Goal: Obtain resource: Obtain resource

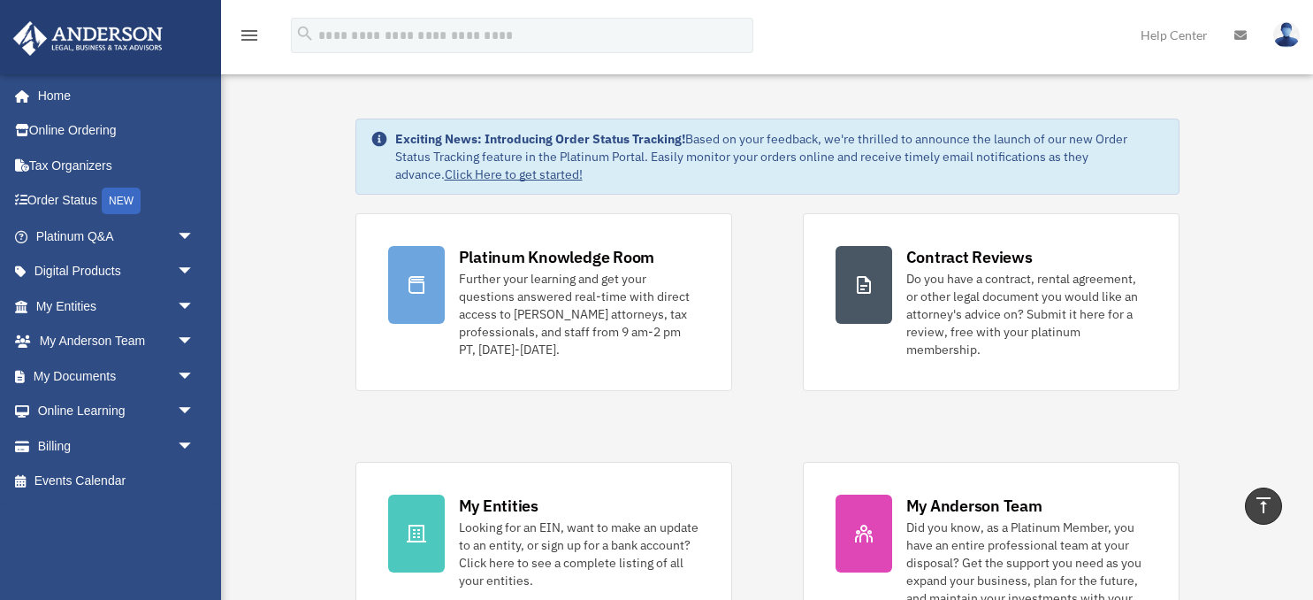
scroll to position [467, 0]
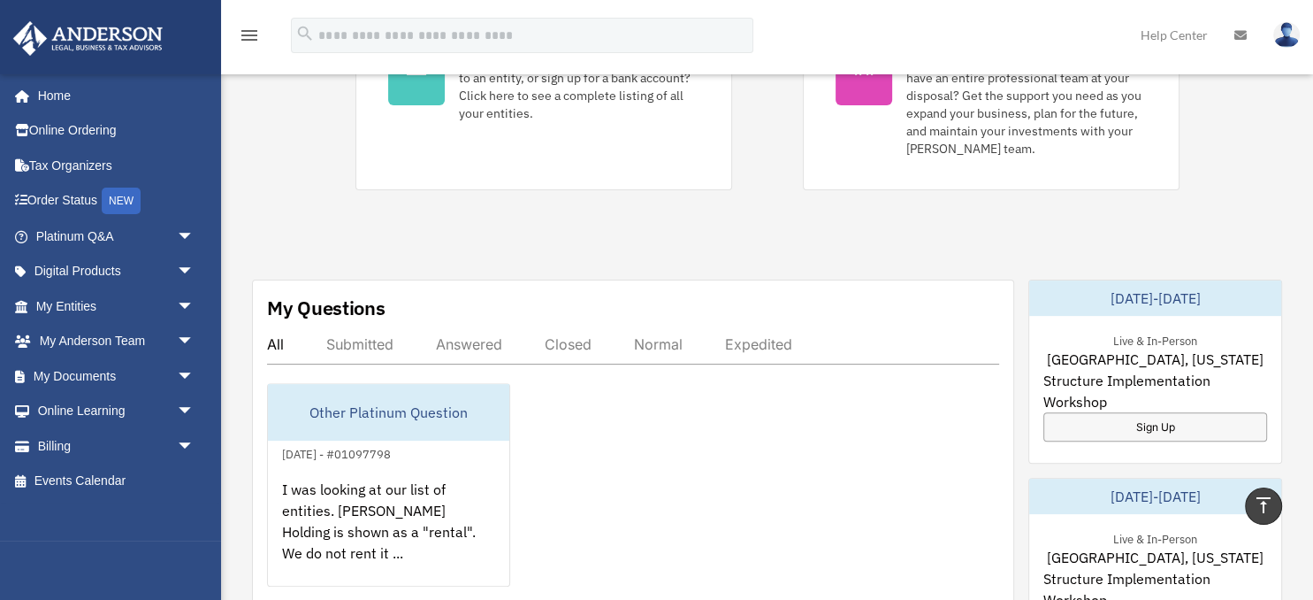
click at [478, 341] on div "Answered" at bounding box center [469, 344] width 66 height 18
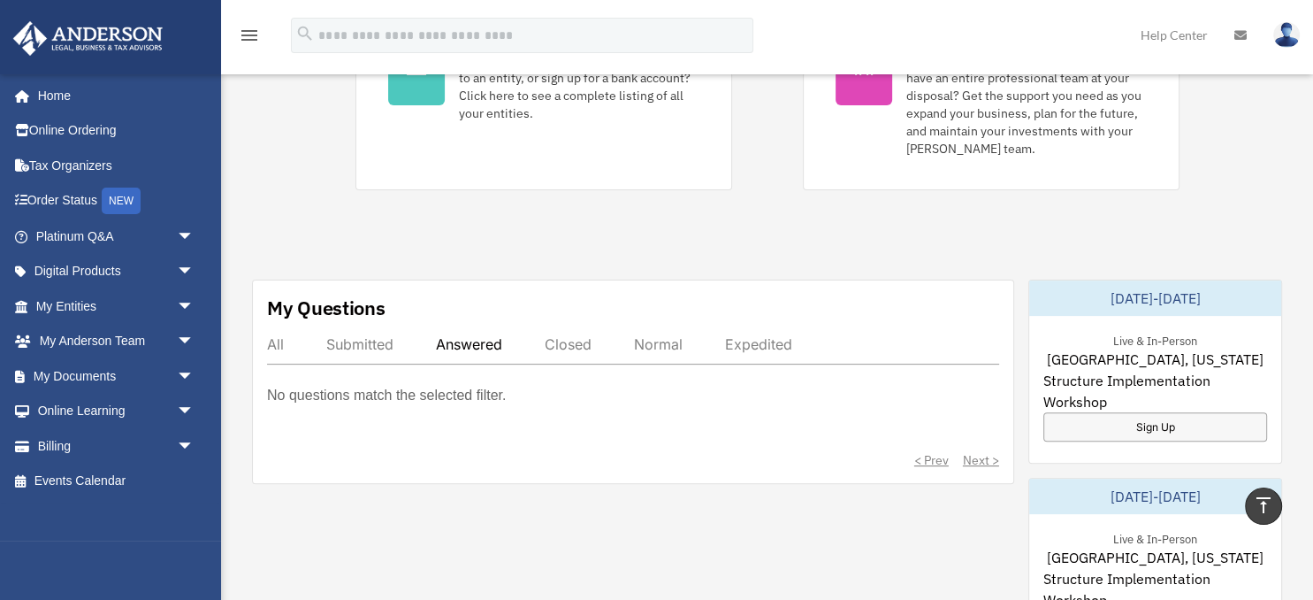
click at [343, 342] on div "Submitted" at bounding box center [359, 344] width 67 height 18
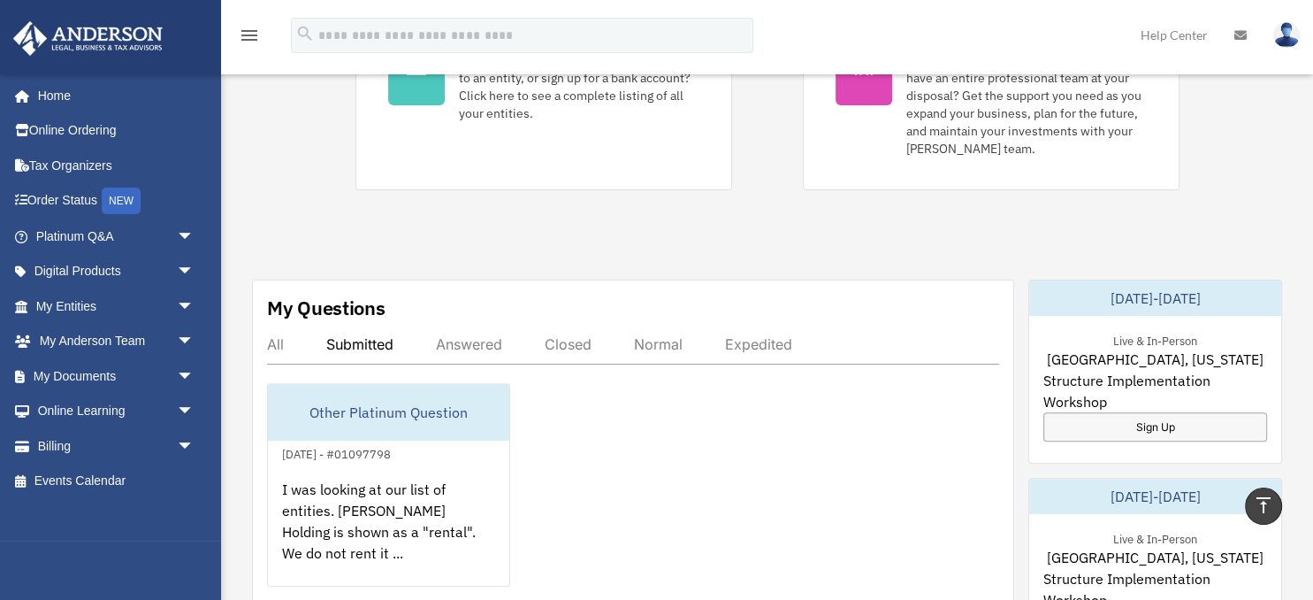
click at [275, 344] on div "All" at bounding box center [275, 344] width 17 height 18
click at [376, 339] on div "Submitted" at bounding box center [359, 344] width 67 height 18
click at [482, 342] on div "Answered" at bounding box center [469, 344] width 66 height 18
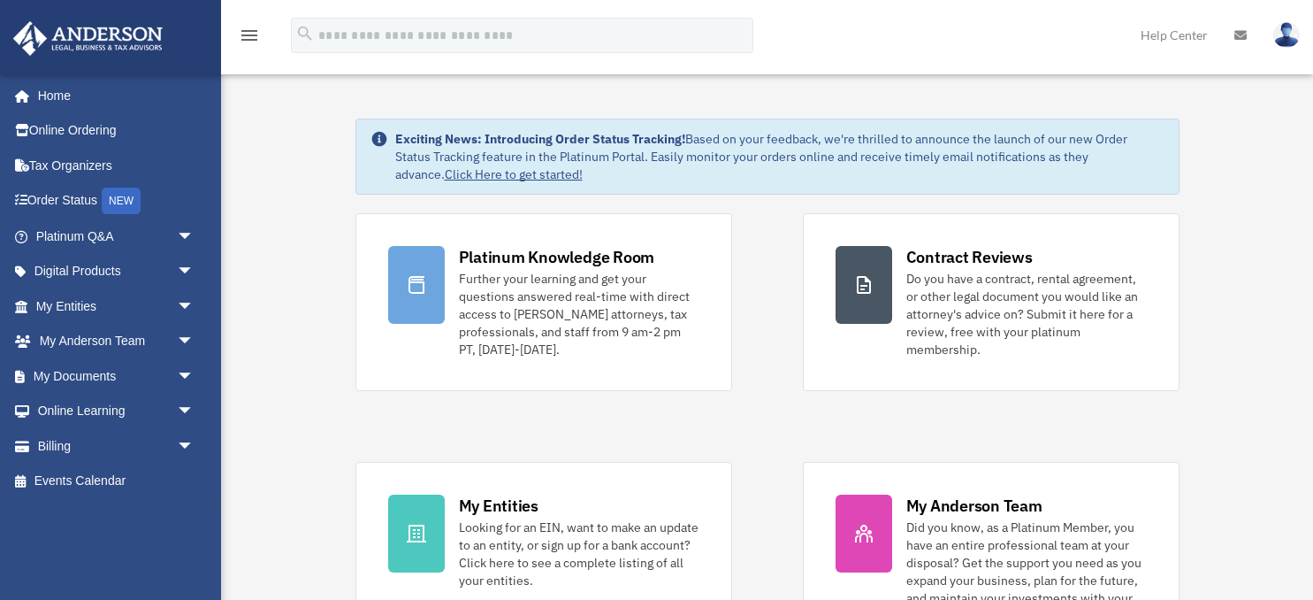
scroll to position [467, 0]
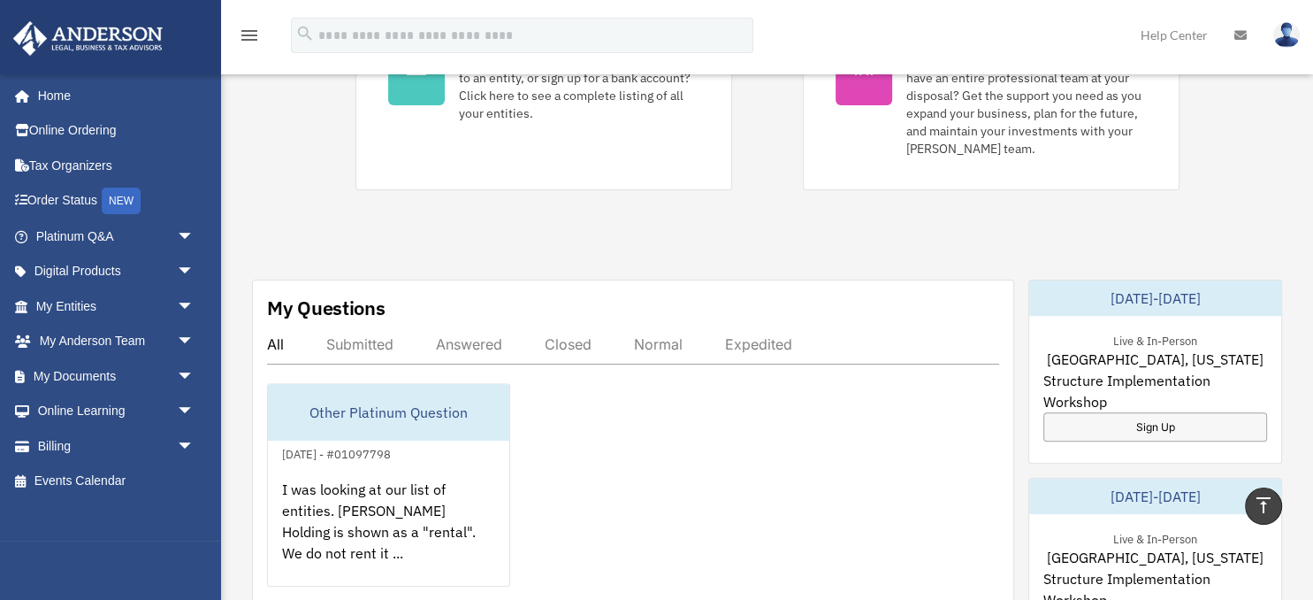
click at [469, 344] on div "Answered" at bounding box center [469, 344] width 66 height 18
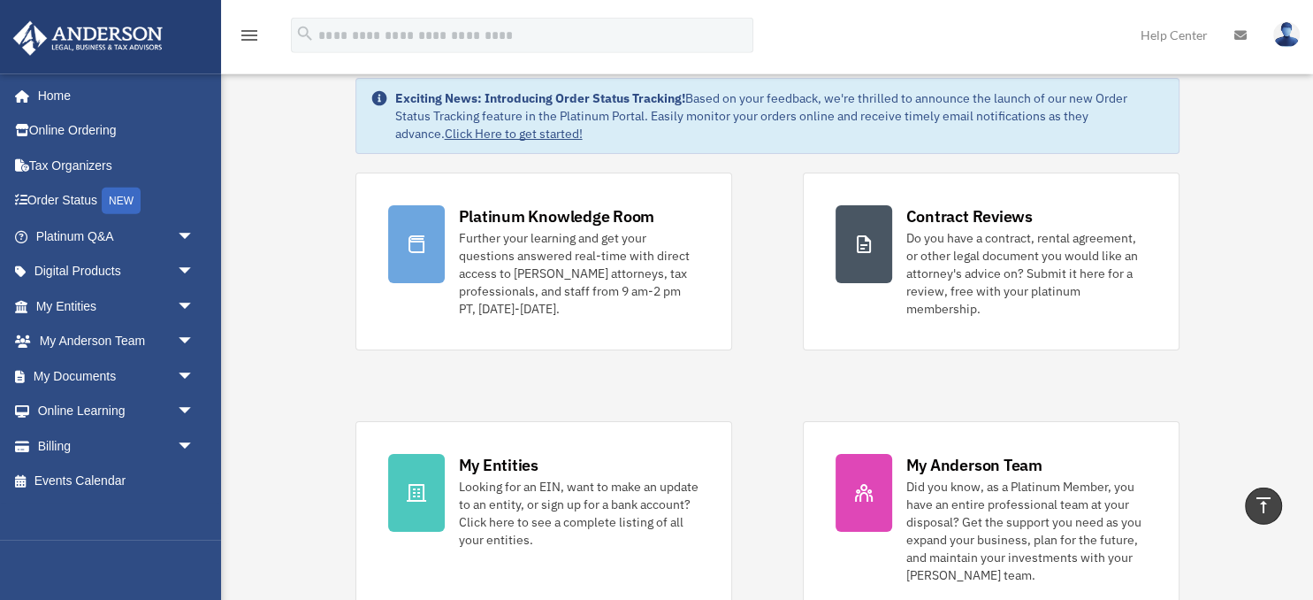
scroll to position [0, 0]
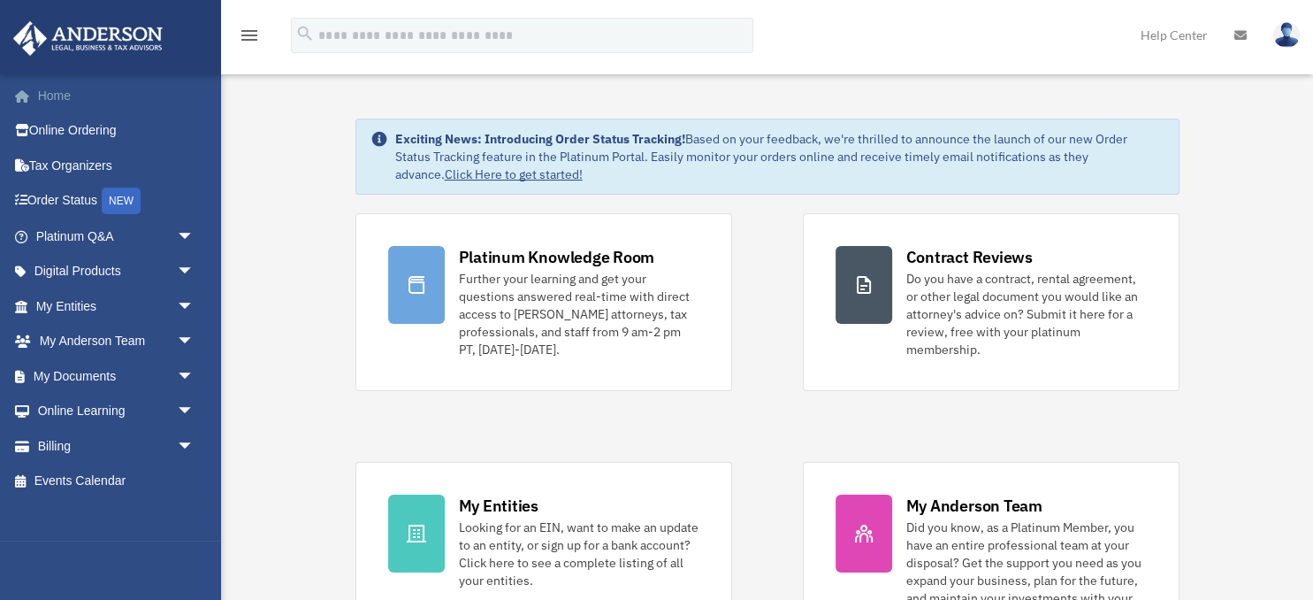
click at [55, 96] on link "Home" at bounding box center [116, 95] width 209 height 35
click at [67, 237] on link "Platinum Q&A arrow_drop_down" at bounding box center [116, 235] width 209 height 35
click at [189, 230] on span "arrow_drop_down" at bounding box center [194, 236] width 35 height 36
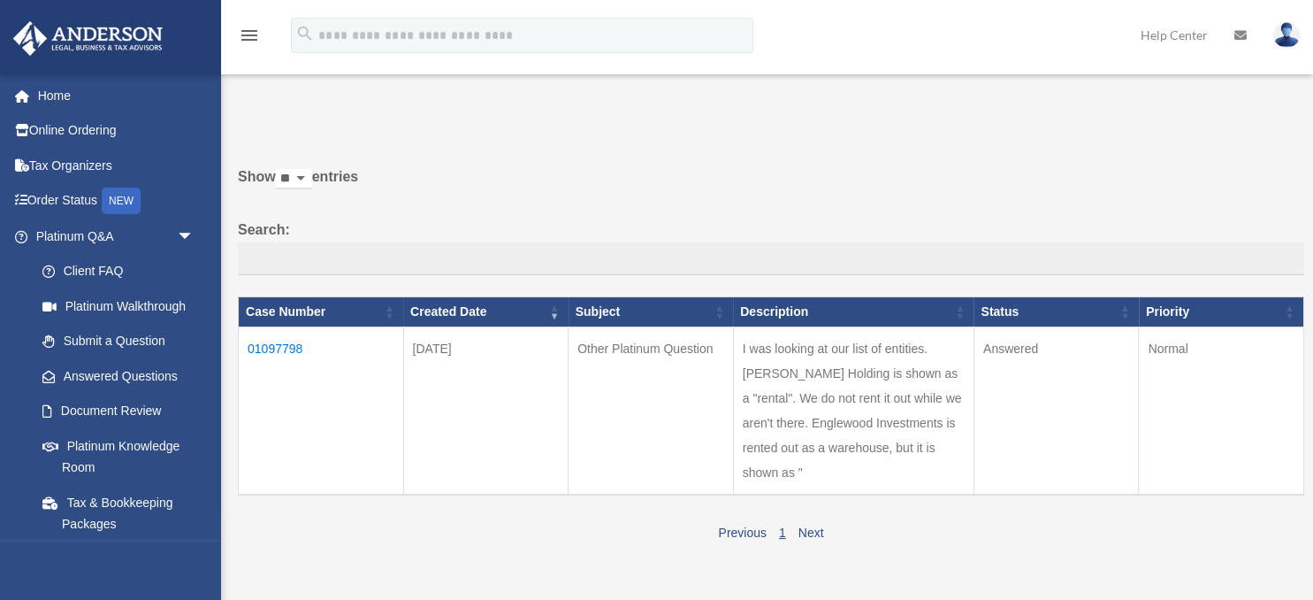
click at [1002, 350] on td "Answered" at bounding box center [1056, 411] width 165 height 168
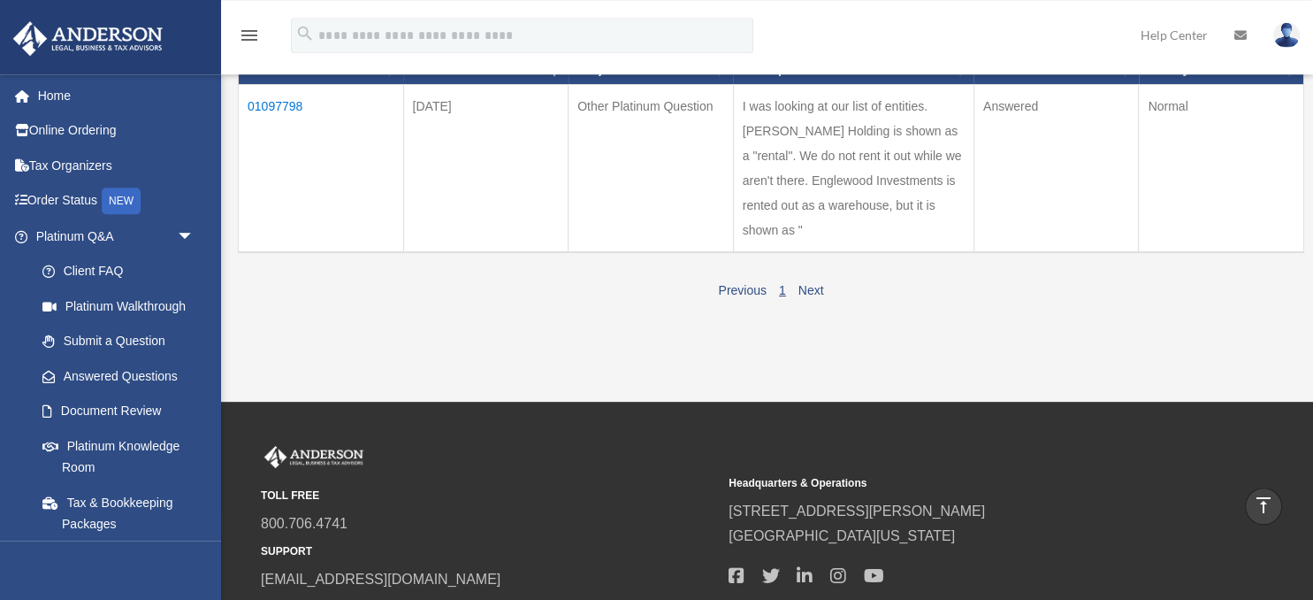
scroll to position [95, 0]
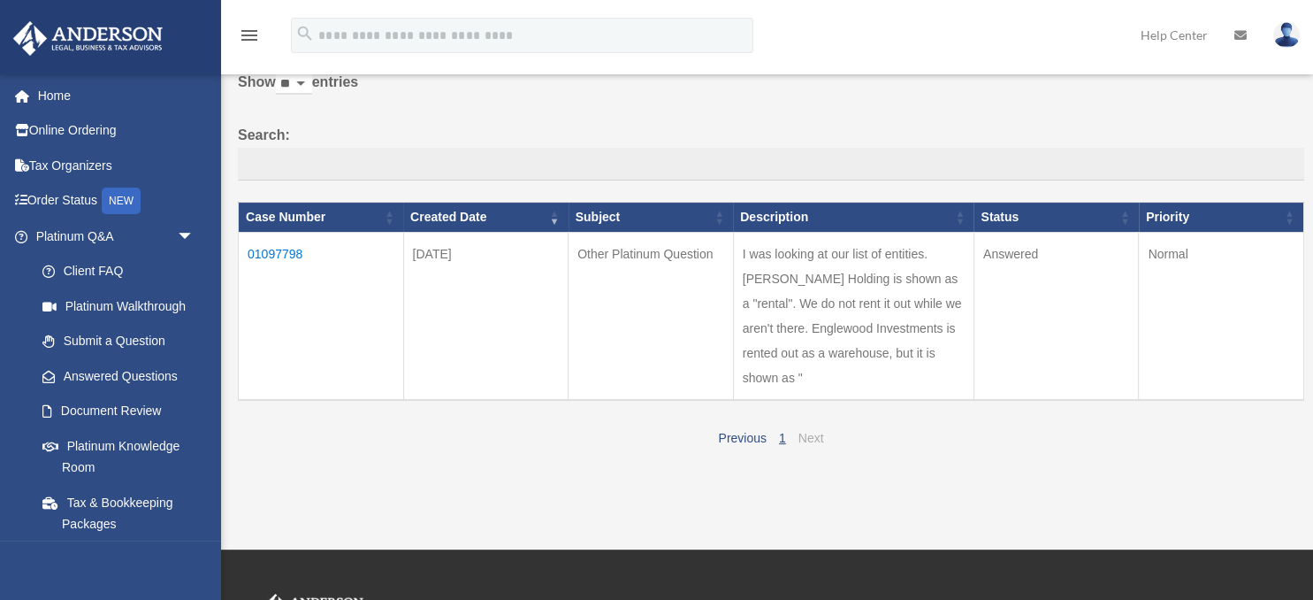
click at [812, 437] on link "Next" at bounding box center [812, 438] width 26 height 14
click at [807, 437] on link "Next" at bounding box center [812, 438] width 26 height 14
click at [126, 376] on link "Answered Questions" at bounding box center [123, 375] width 196 height 35
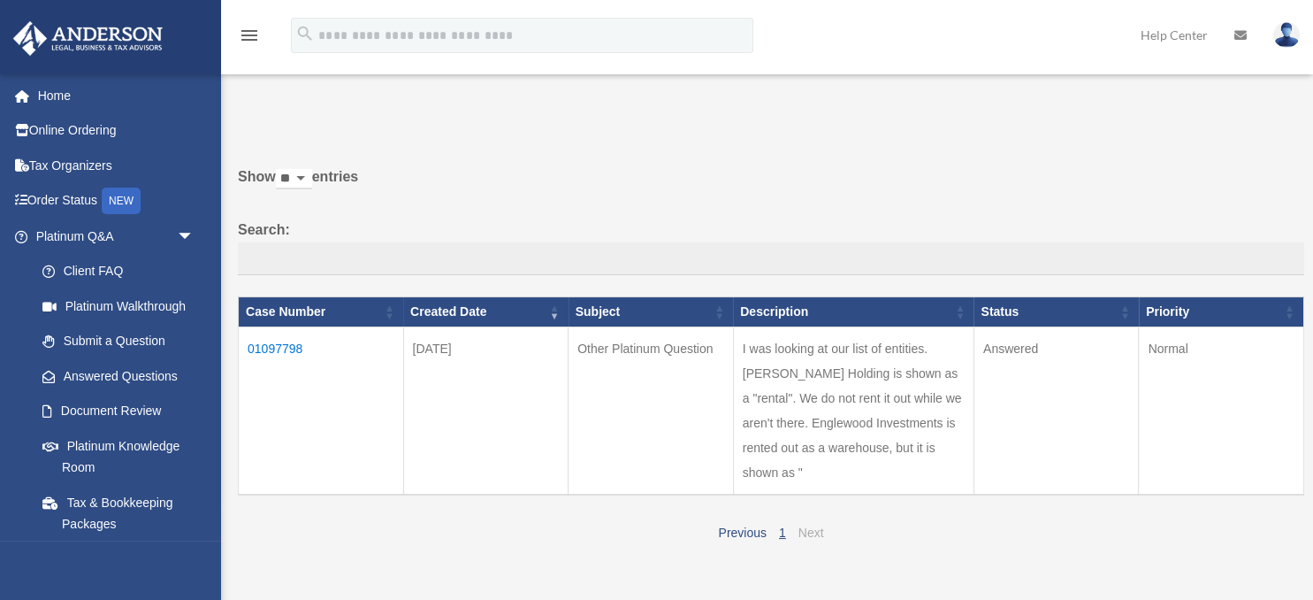
click at [810, 533] on link "Next" at bounding box center [812, 532] width 26 height 14
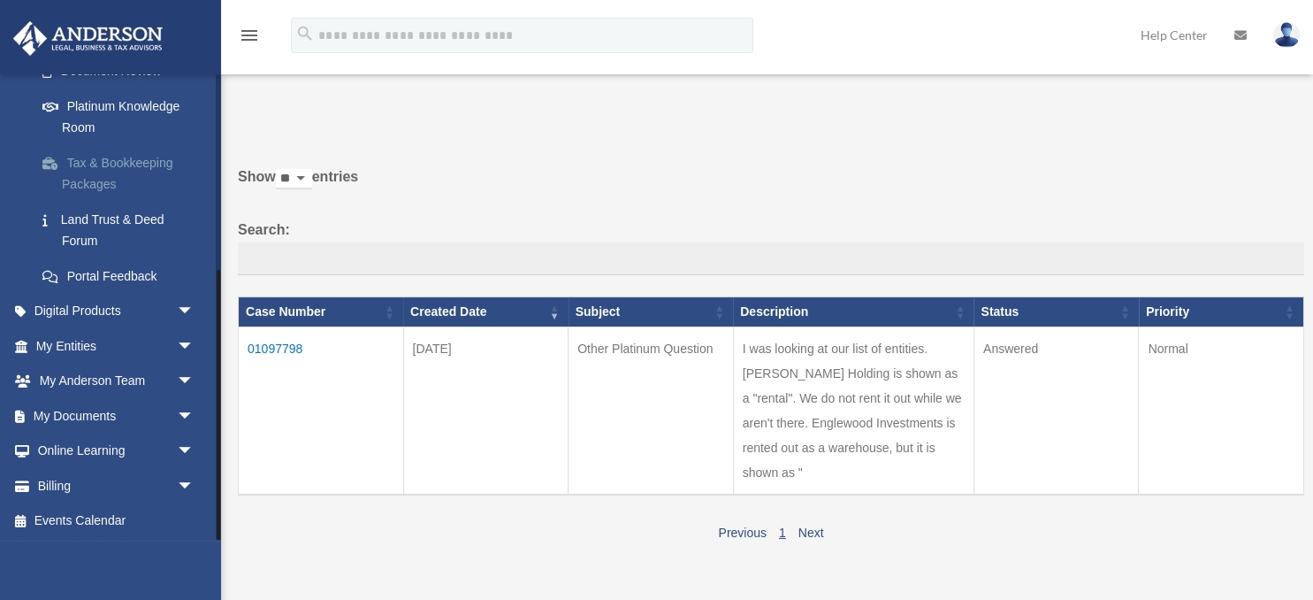
scroll to position [341, 0]
click at [57, 482] on link "Billing arrow_drop_down" at bounding box center [116, 484] width 209 height 35
click at [189, 483] on span "arrow_drop_down" at bounding box center [194, 485] width 35 height 36
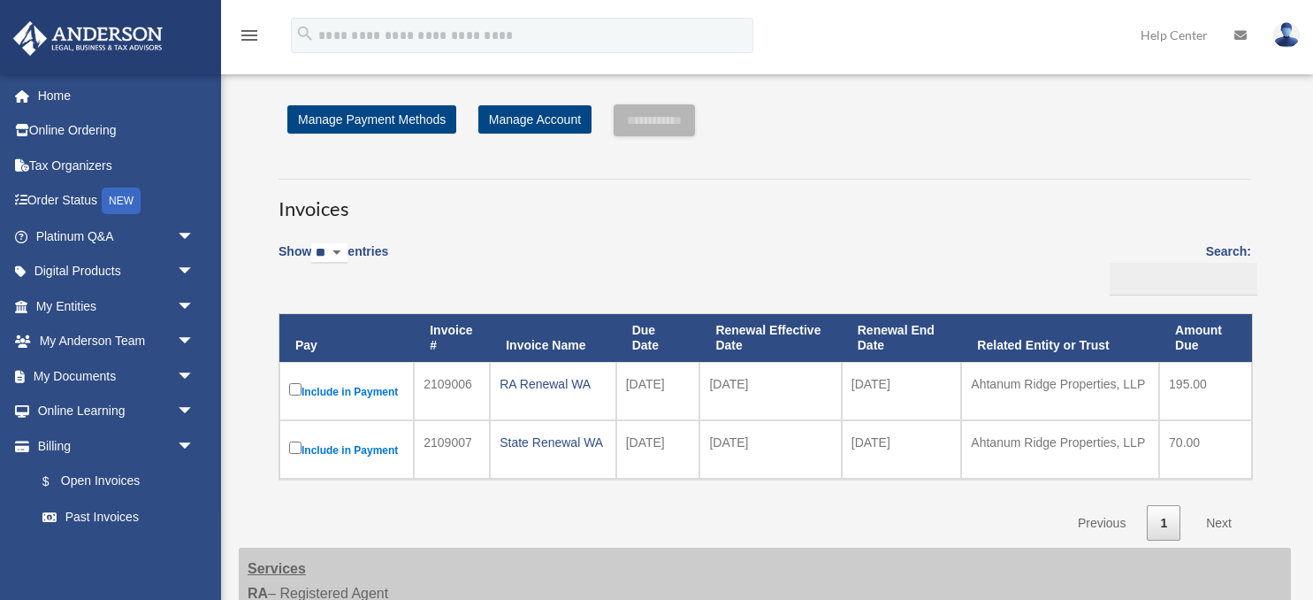
scroll to position [187, 0]
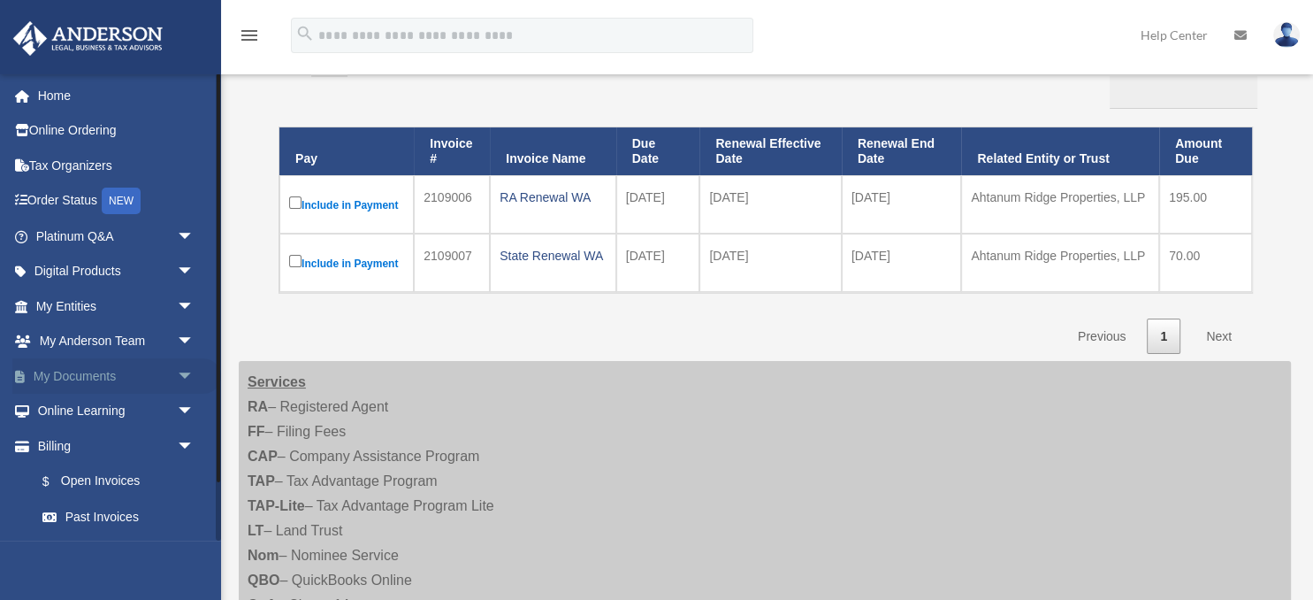
click at [183, 371] on span "arrow_drop_down" at bounding box center [194, 376] width 35 height 36
click at [98, 477] on link "Forms Library" at bounding box center [123, 480] width 196 height 35
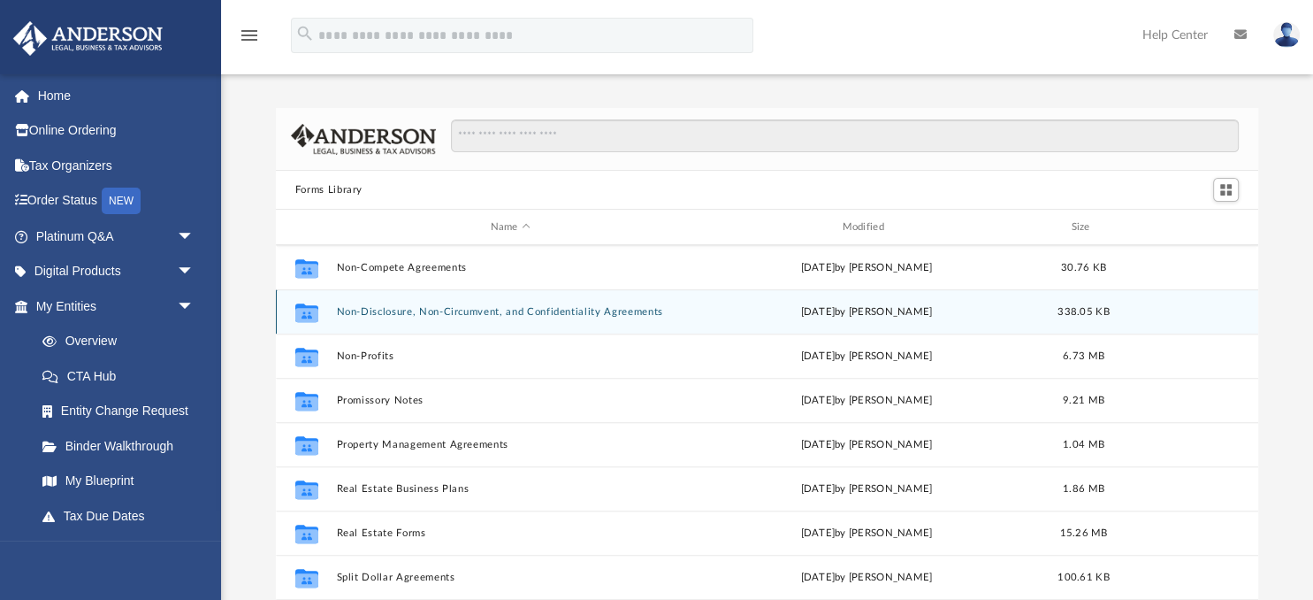
scroll to position [951, 0]
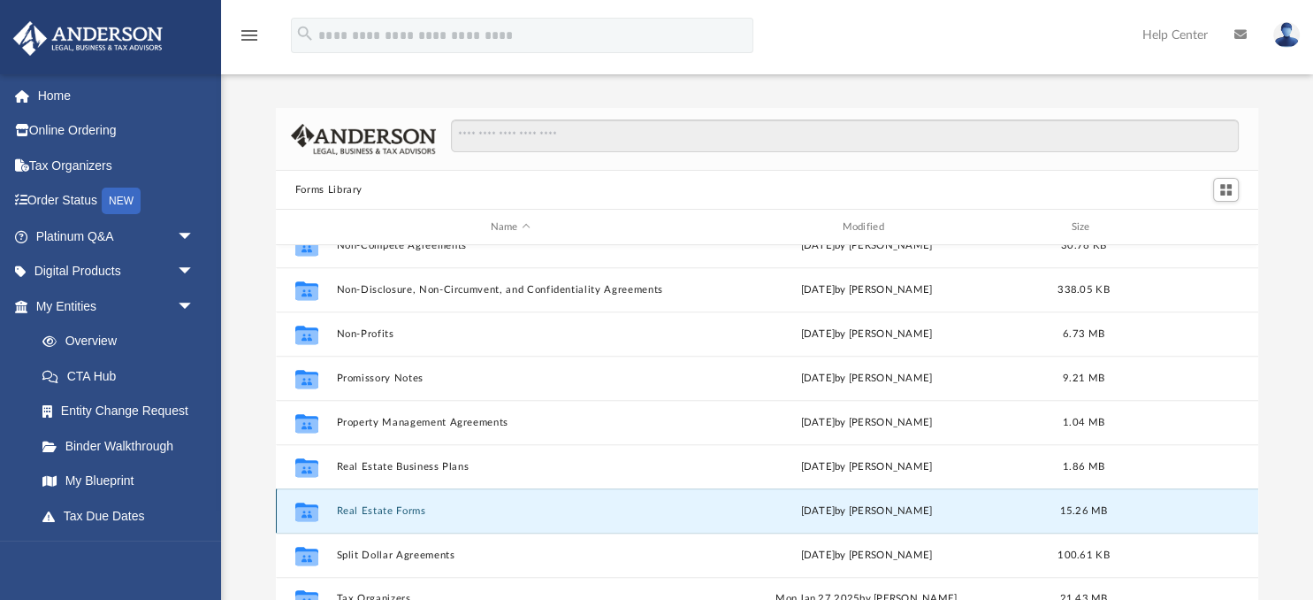
click at [633, 505] on button "Real Estate Forms" at bounding box center [510, 510] width 348 height 11
click at [379, 510] on button "Real Estate Forms" at bounding box center [510, 510] width 348 height 11
click at [313, 509] on icon "grid" at bounding box center [306, 513] width 23 height 14
click at [374, 509] on button "Real Estate Forms" at bounding box center [510, 510] width 348 height 11
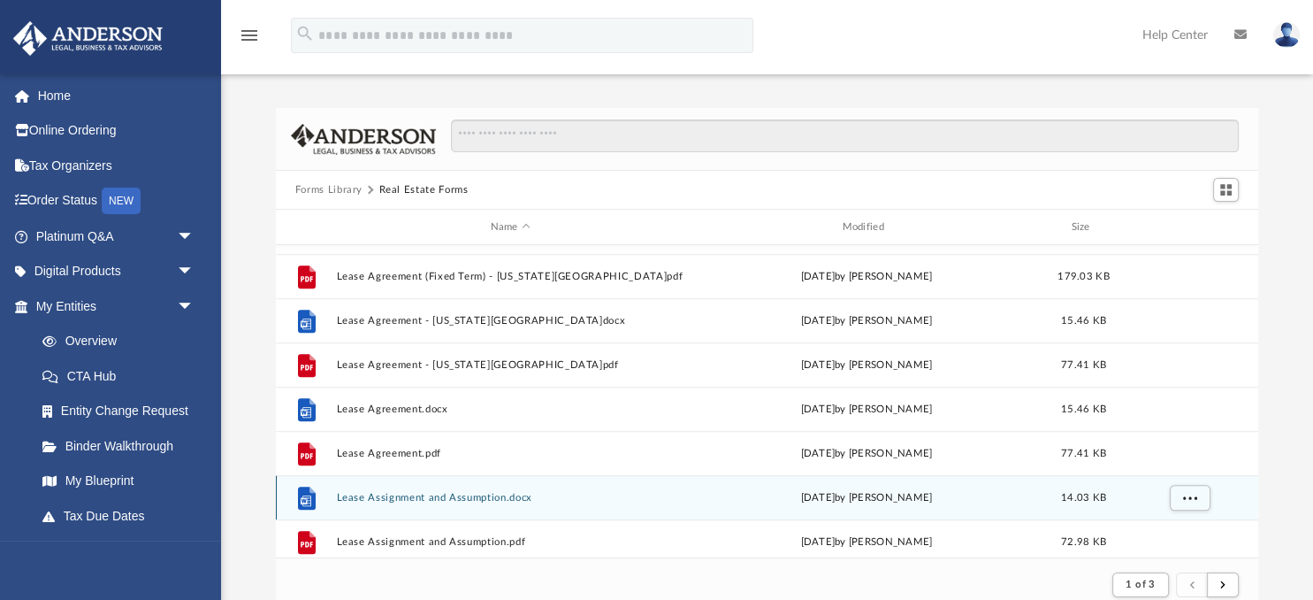
scroll to position [948, 0]
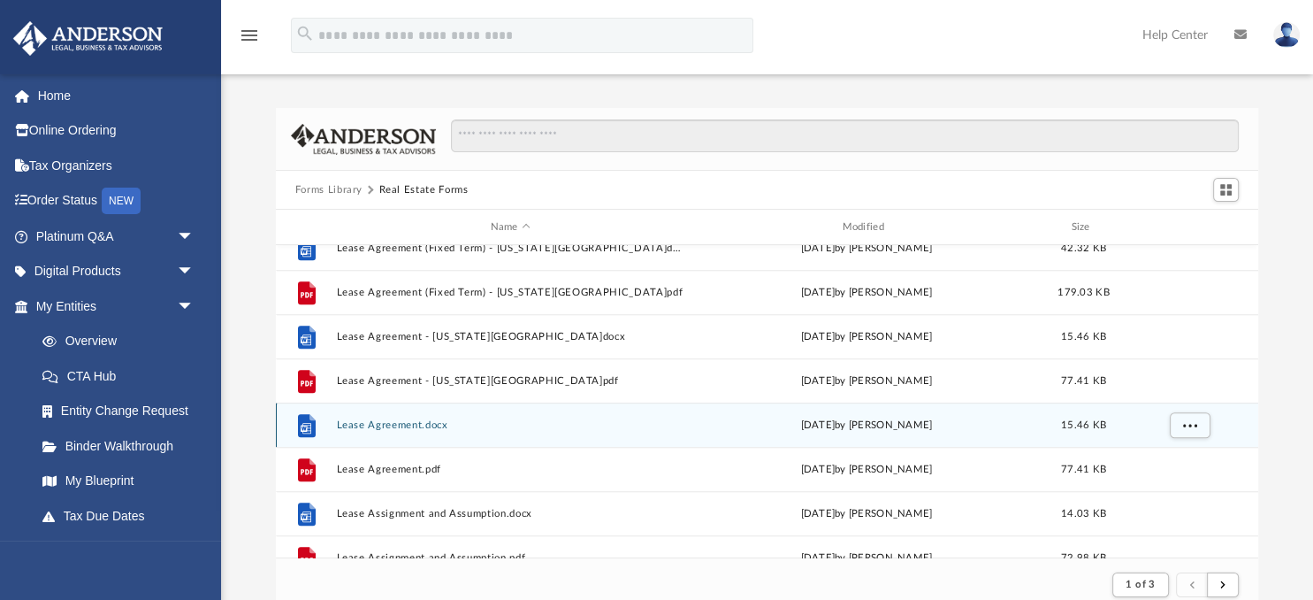
click at [348, 425] on button "Lease Agreement.docx" at bounding box center [510, 424] width 348 height 11
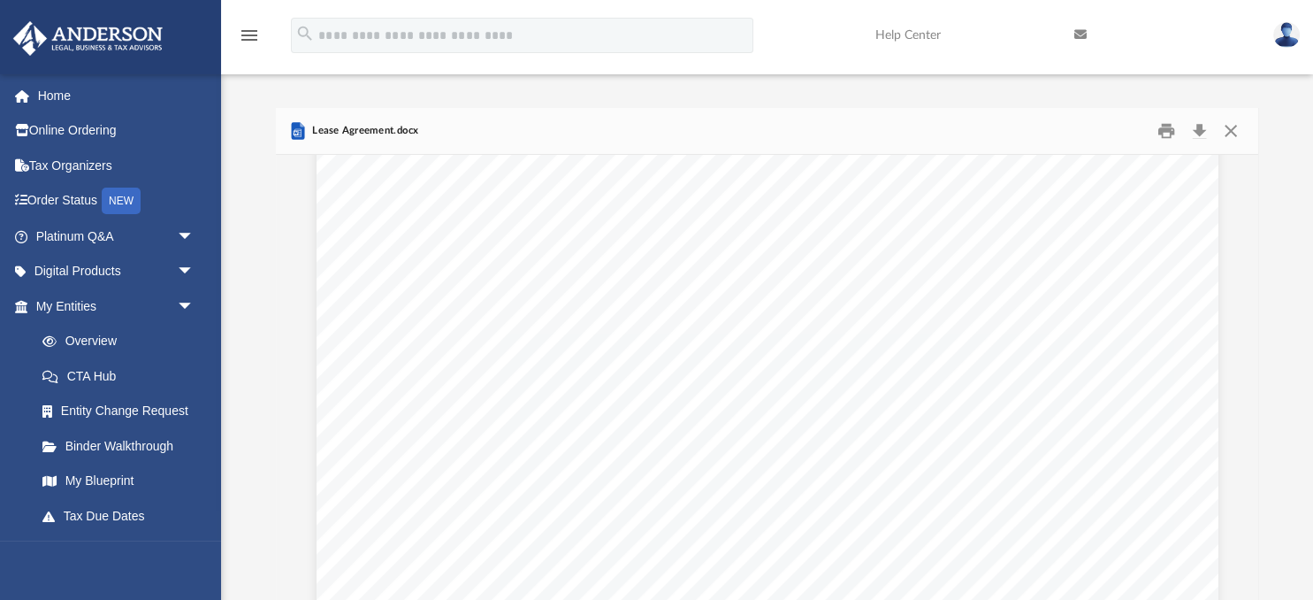
scroll to position [135, 0]
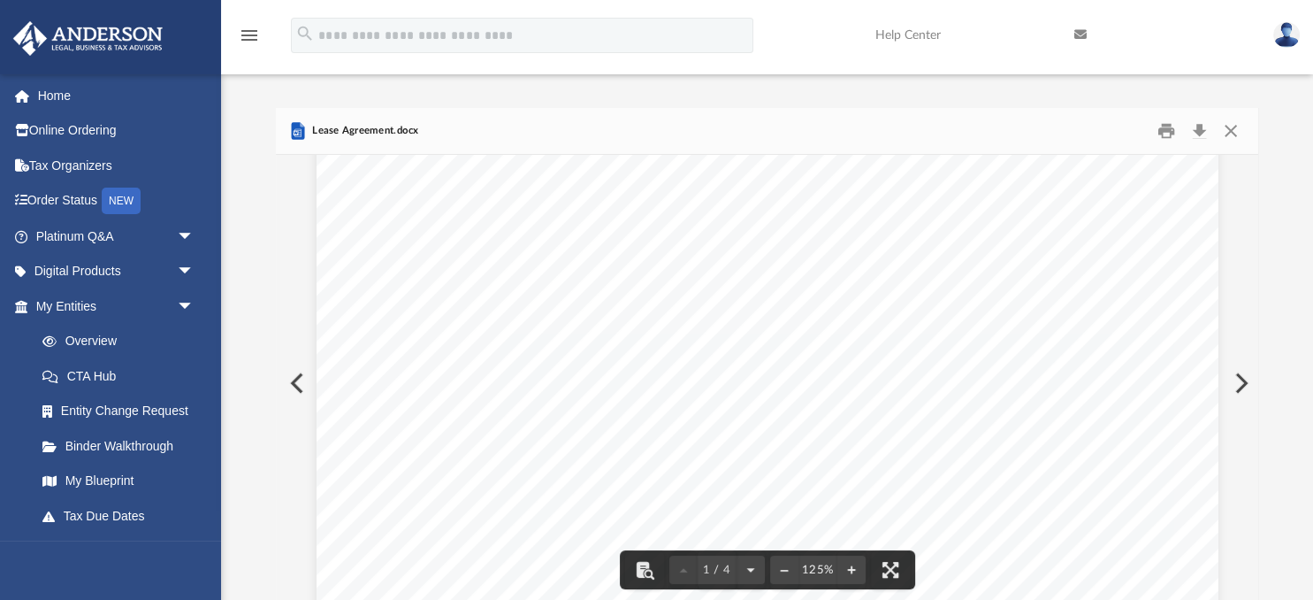
drag, startPoint x: 994, startPoint y: 419, endPoint x: 1029, endPoint y: 423, distance: 35.6
click at [317, 33] on span "2. TERM. The term of this LEASE, (the “Lease Term”), shall be for five (5) year…" at bounding box center [317, 33] width 0 height 0
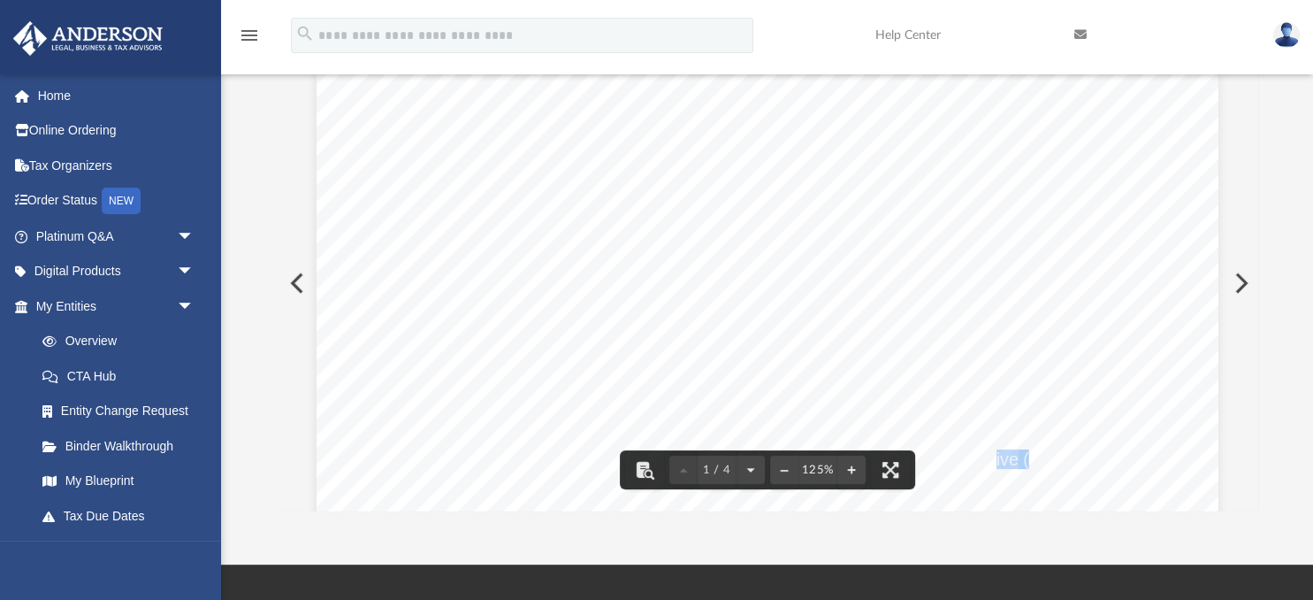
scroll to position [0, 0]
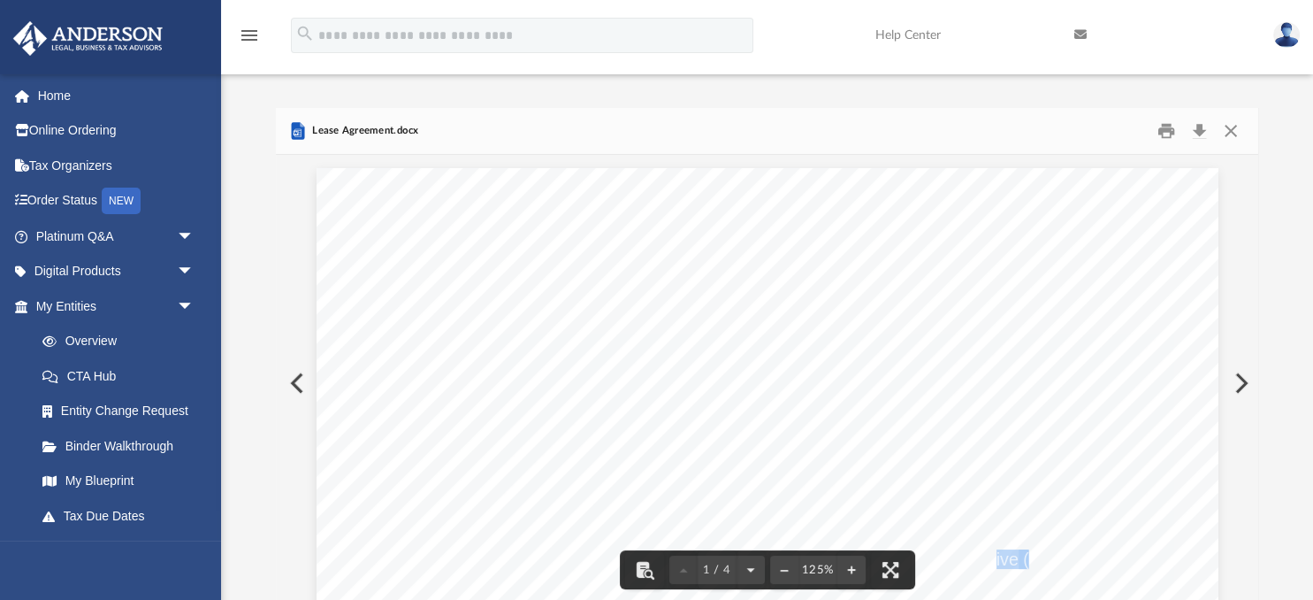
click at [295, 383] on button "Preview" at bounding box center [295, 383] width 39 height 50
click at [298, 379] on button "Preview" at bounding box center [295, 383] width 39 height 50
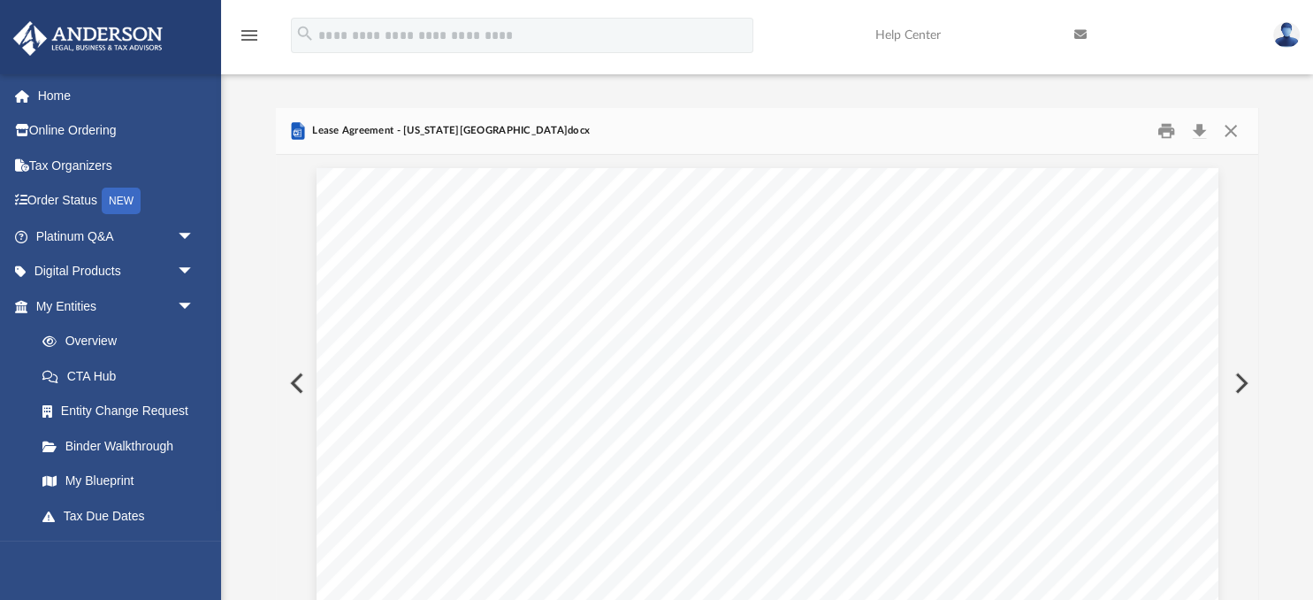
click at [298, 379] on button "Preview" at bounding box center [295, 383] width 39 height 50
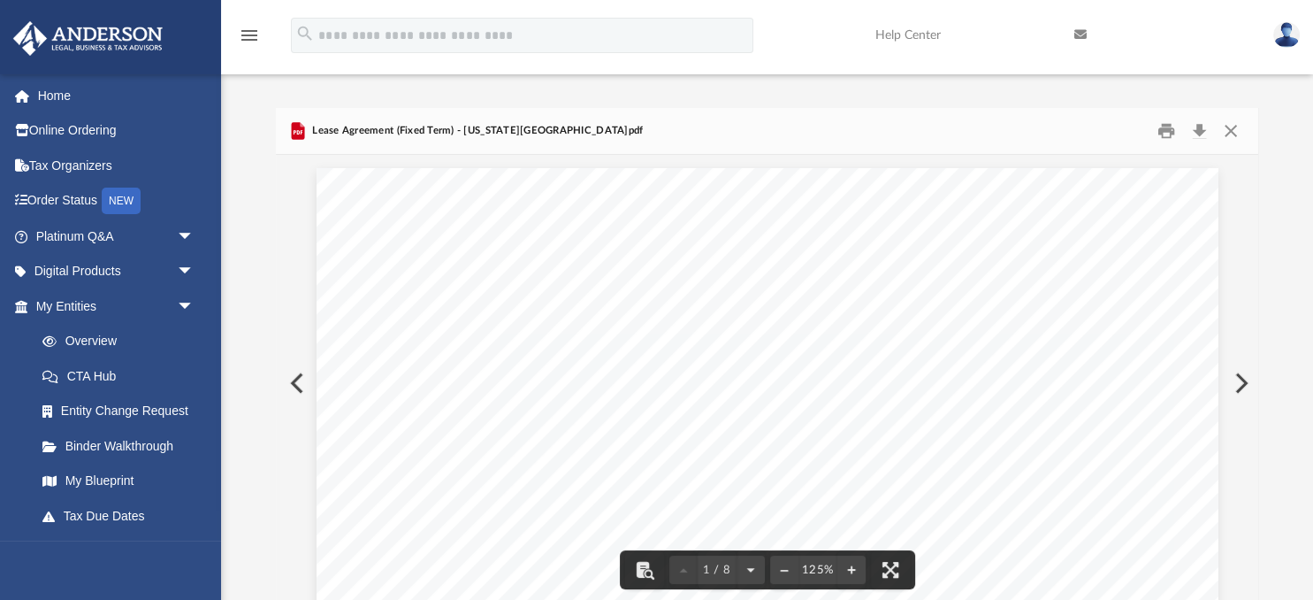
drag, startPoint x: 1094, startPoint y: 361, endPoint x: 1187, endPoint y: 388, distance: 96.8
click at [1244, 380] on button "Preview" at bounding box center [1239, 383] width 39 height 50
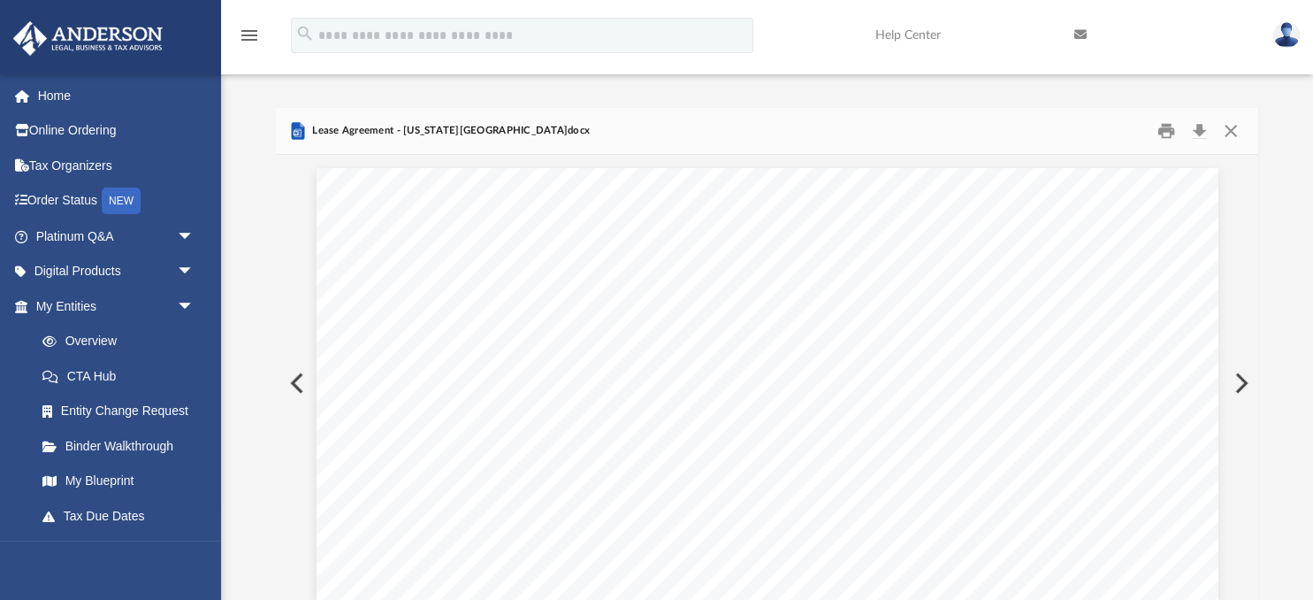
click at [1243, 380] on button "Preview" at bounding box center [1239, 383] width 39 height 50
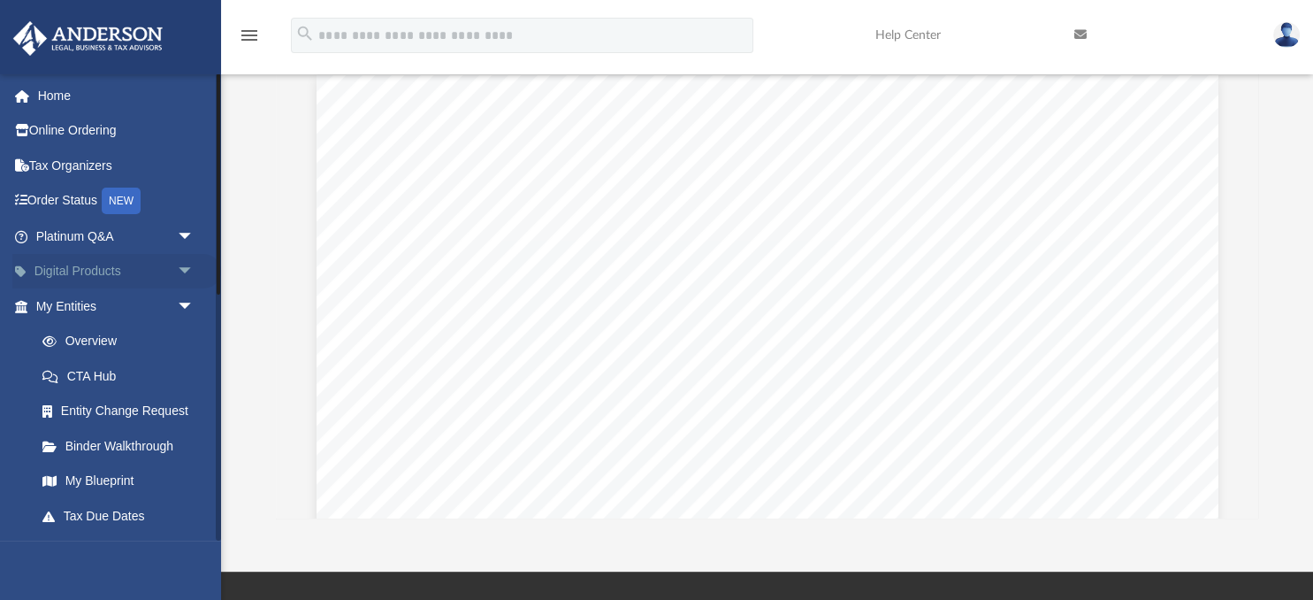
click at [187, 269] on span "arrow_drop_down" at bounding box center [194, 272] width 35 height 36
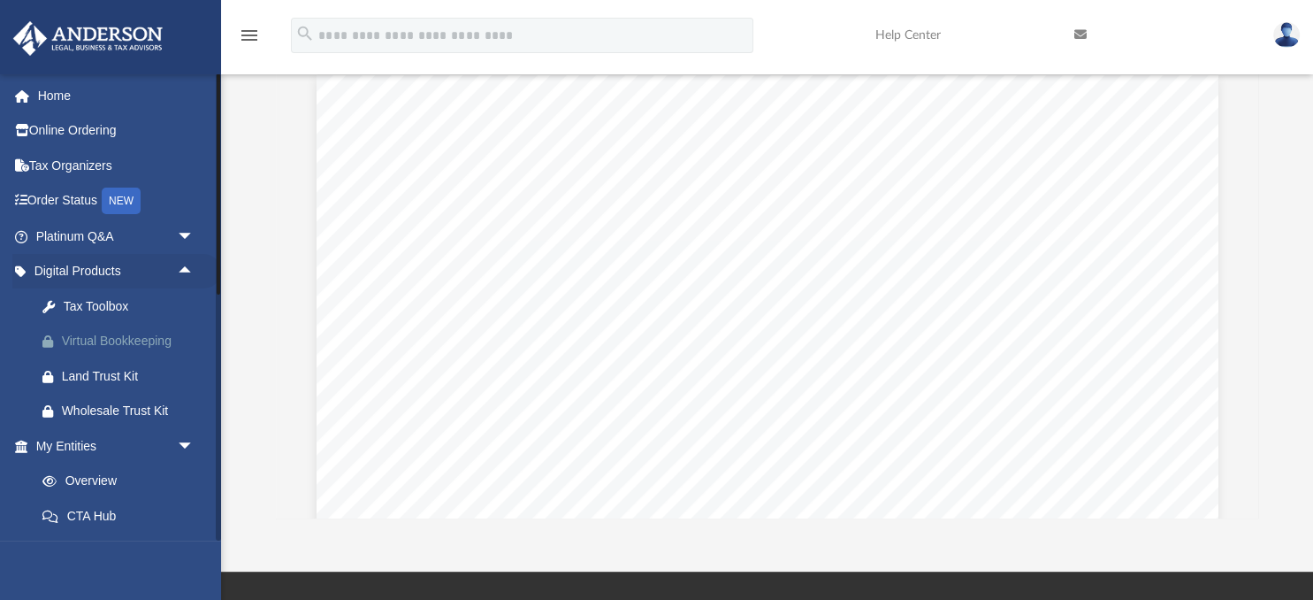
click at [101, 340] on div "Virtual Bookkeeping" at bounding box center [130, 341] width 137 height 22
click at [104, 372] on div "Land Trust Kit" at bounding box center [130, 376] width 137 height 22
click at [76, 478] on link "Overview" at bounding box center [123, 480] width 196 height 35
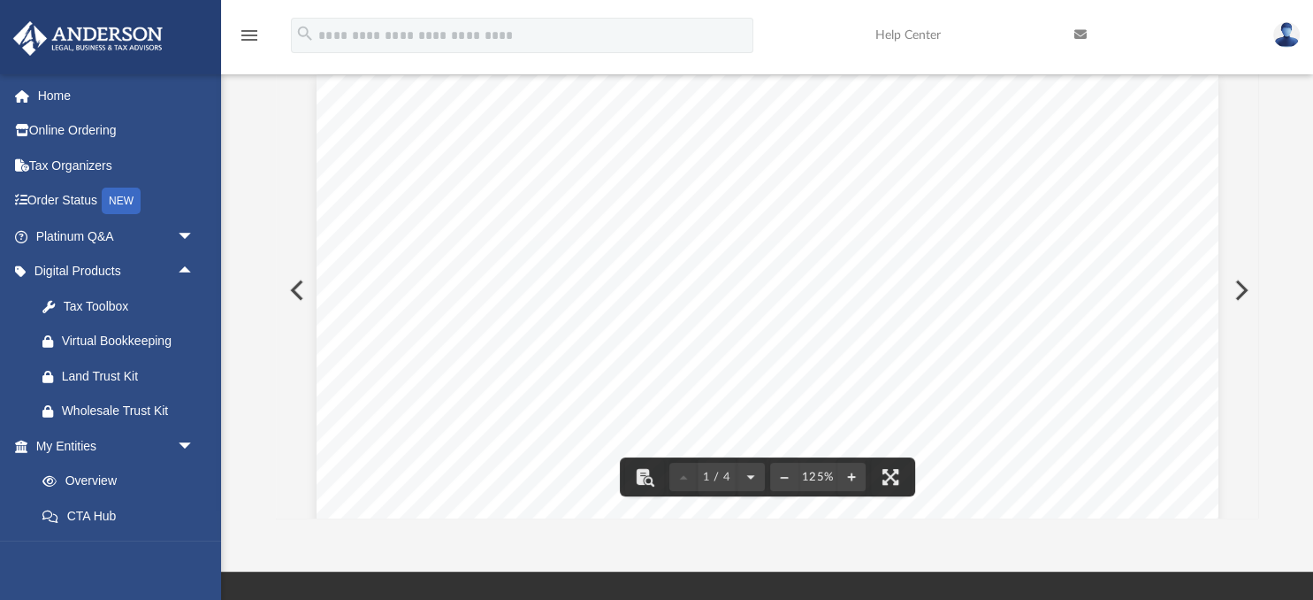
scroll to position [0, 0]
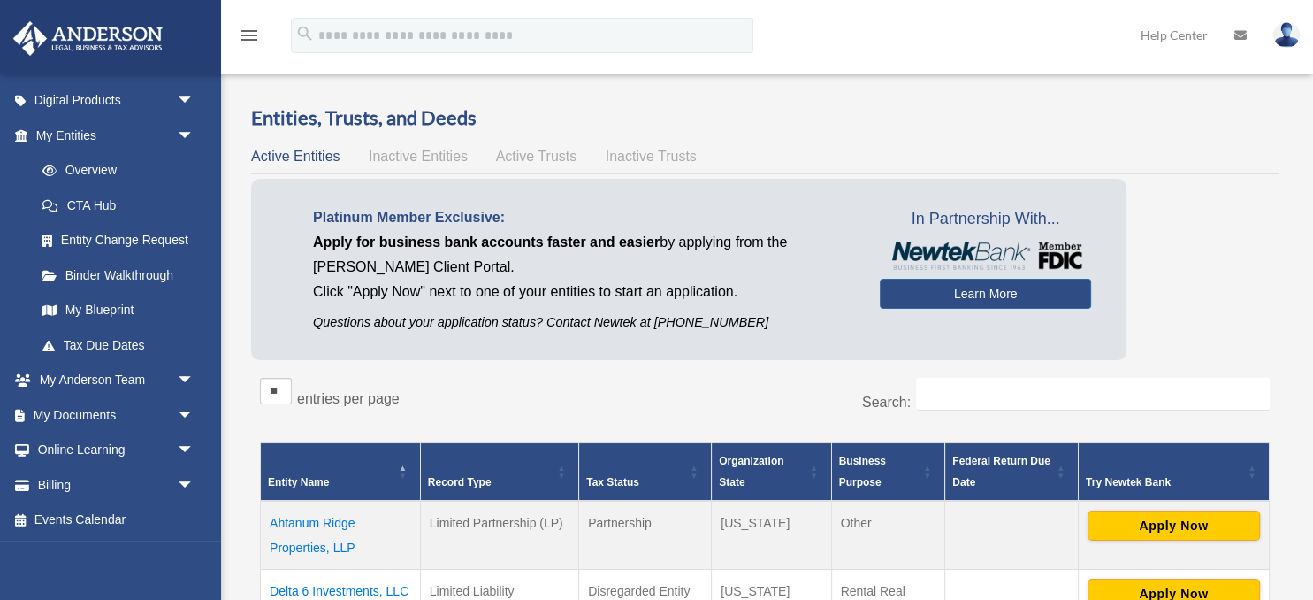
click at [1281, 30] on img at bounding box center [1287, 35] width 27 height 26
